Goal: Task Accomplishment & Management: Manage account settings

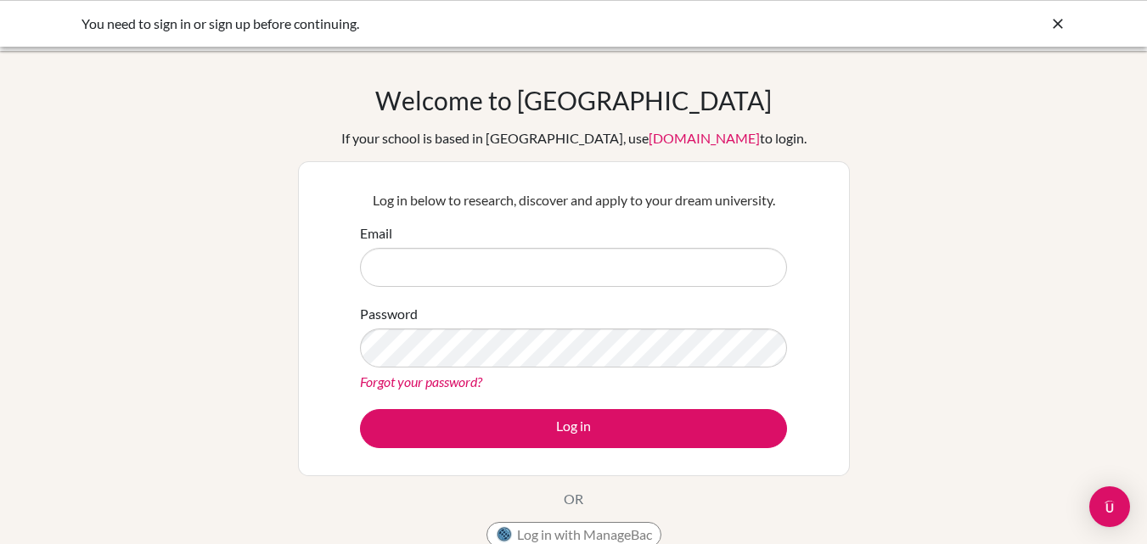
click at [526, 264] on input "Email" at bounding box center [573, 267] width 427 height 39
type input "[EMAIL_ADDRESS][DOMAIN_NAME]"
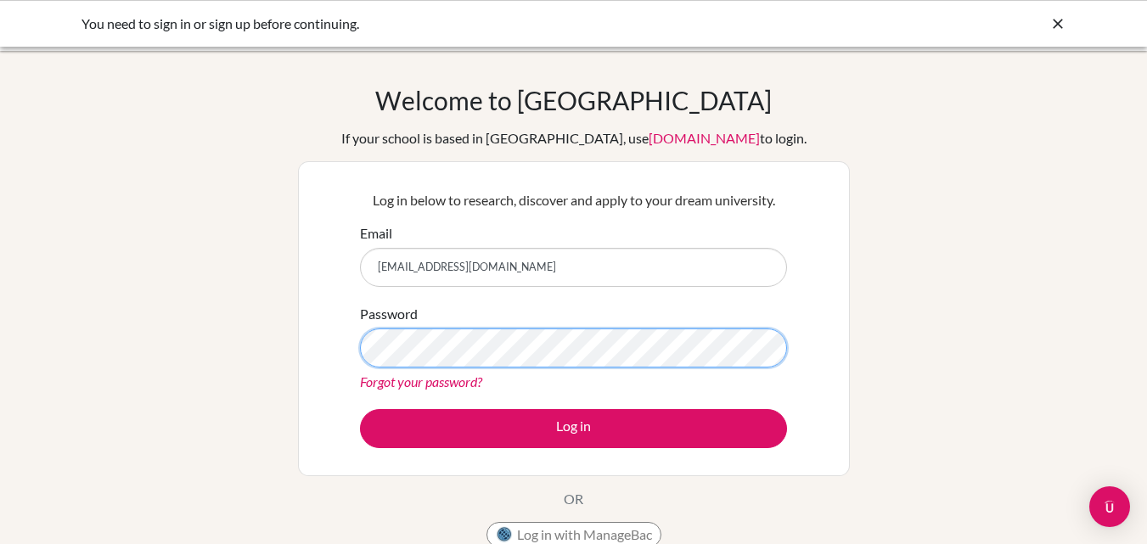
click at [360, 409] on button "Log in" at bounding box center [573, 428] width 427 height 39
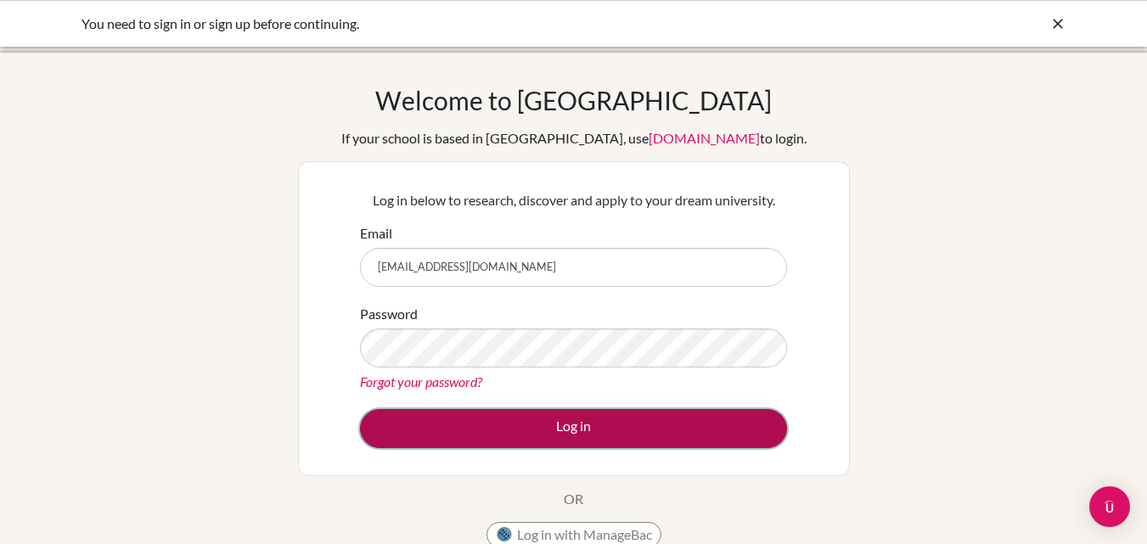
click at [553, 434] on button "Log in" at bounding box center [573, 428] width 427 height 39
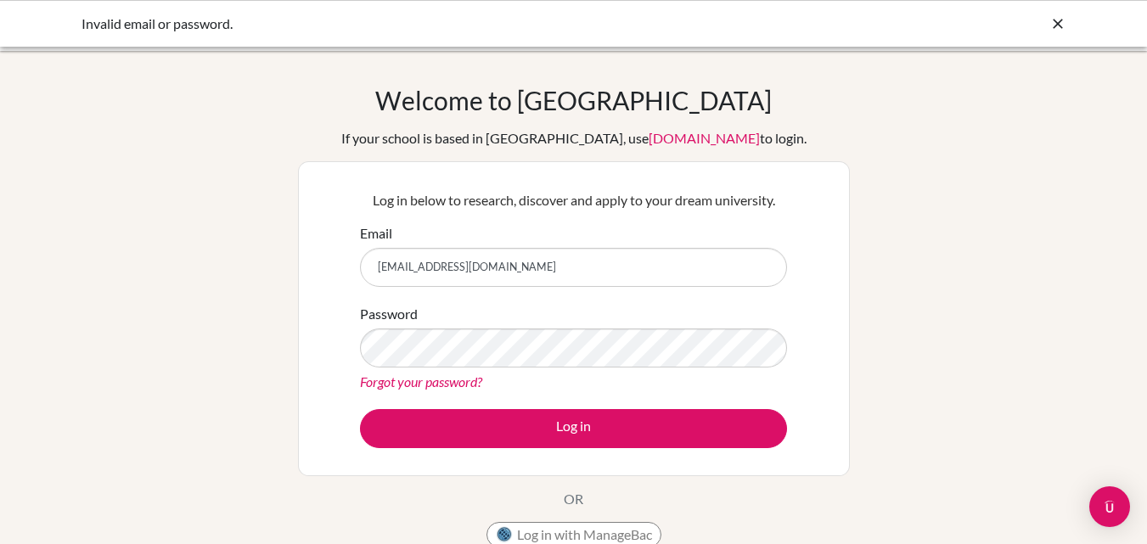
click at [670, 143] on link "[DOMAIN_NAME]" at bounding box center [704, 138] width 111 height 16
click at [669, 140] on link "[DOMAIN_NAME]" at bounding box center [704, 138] width 111 height 16
click at [649, 139] on link "[DOMAIN_NAME]" at bounding box center [704, 138] width 111 height 16
click at [649, 142] on link "[DOMAIN_NAME]" at bounding box center [704, 138] width 111 height 16
click at [531, 271] on input "Email" at bounding box center [573, 267] width 427 height 39
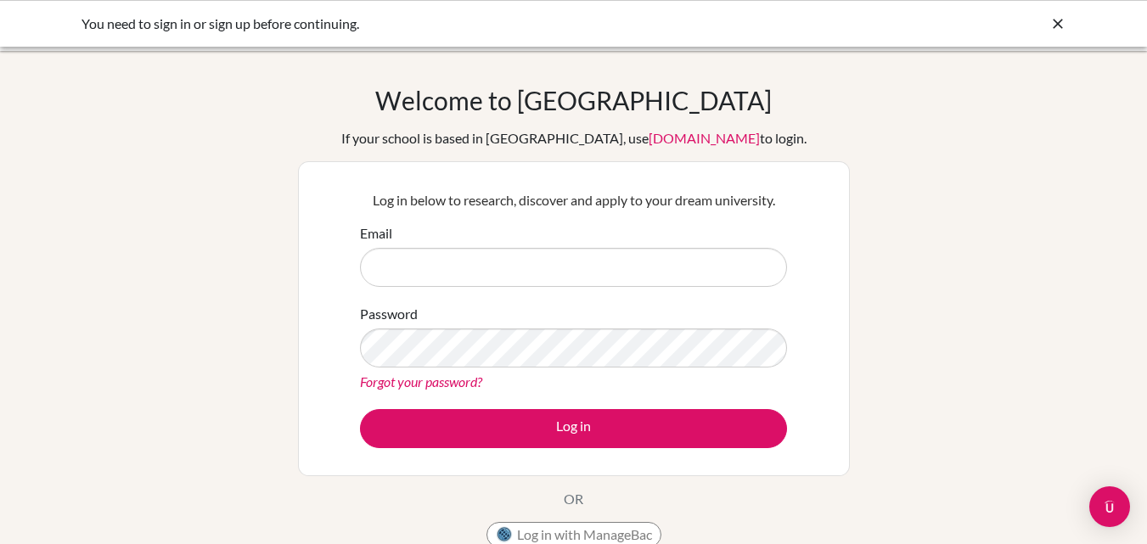
type input "[EMAIL_ADDRESS][DOMAIN_NAME]"
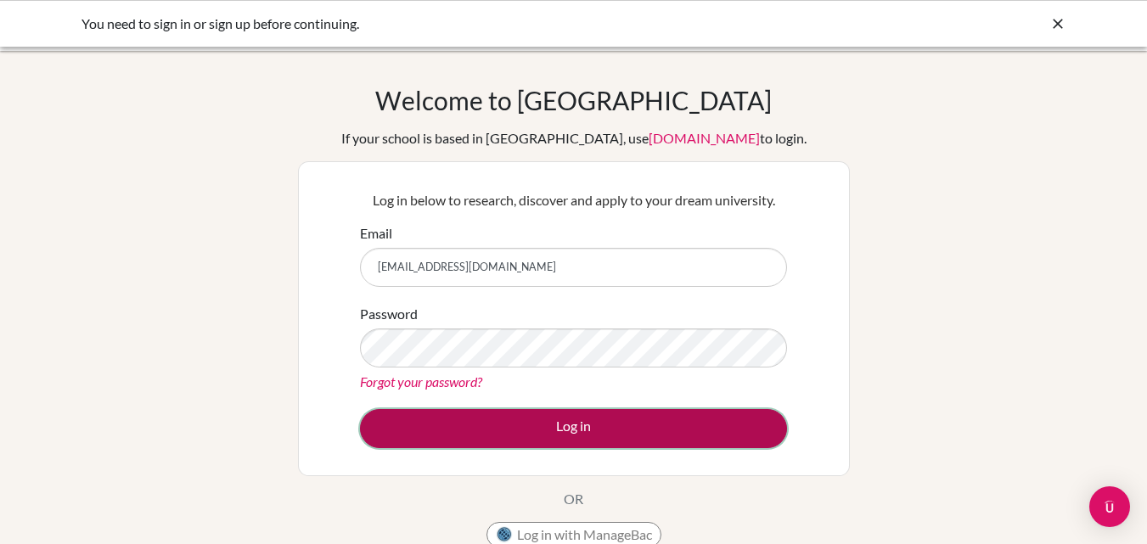
click at [559, 424] on button "Log in" at bounding box center [573, 428] width 427 height 39
click at [484, 435] on button "Log in" at bounding box center [573, 428] width 427 height 39
